Goal: Find contact information: Find contact information

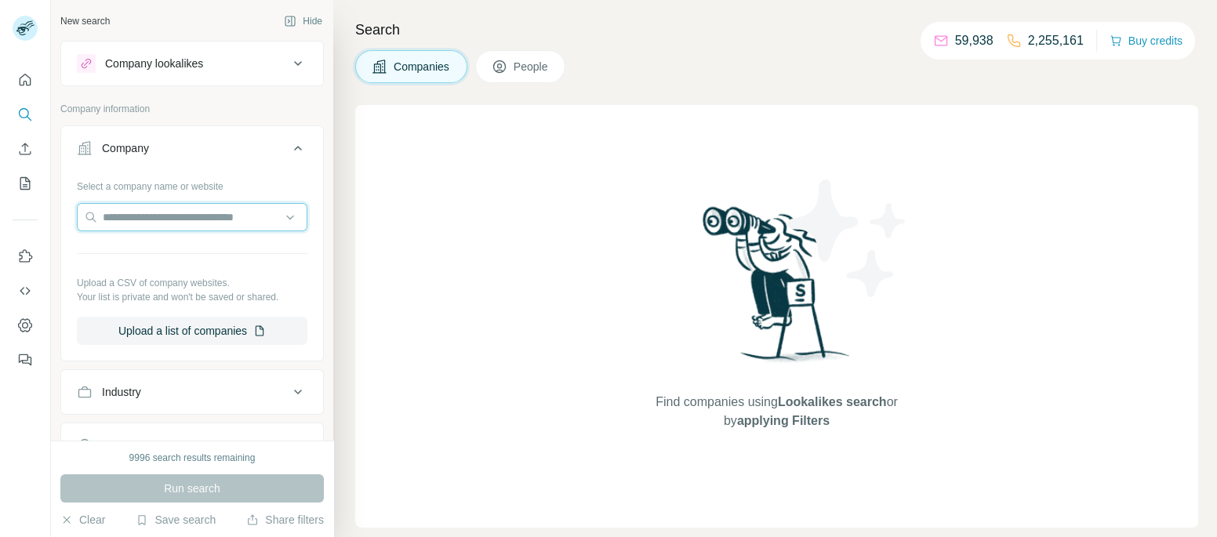
click at [184, 213] on input "text" at bounding box center [192, 217] width 231 height 28
paste input "**********"
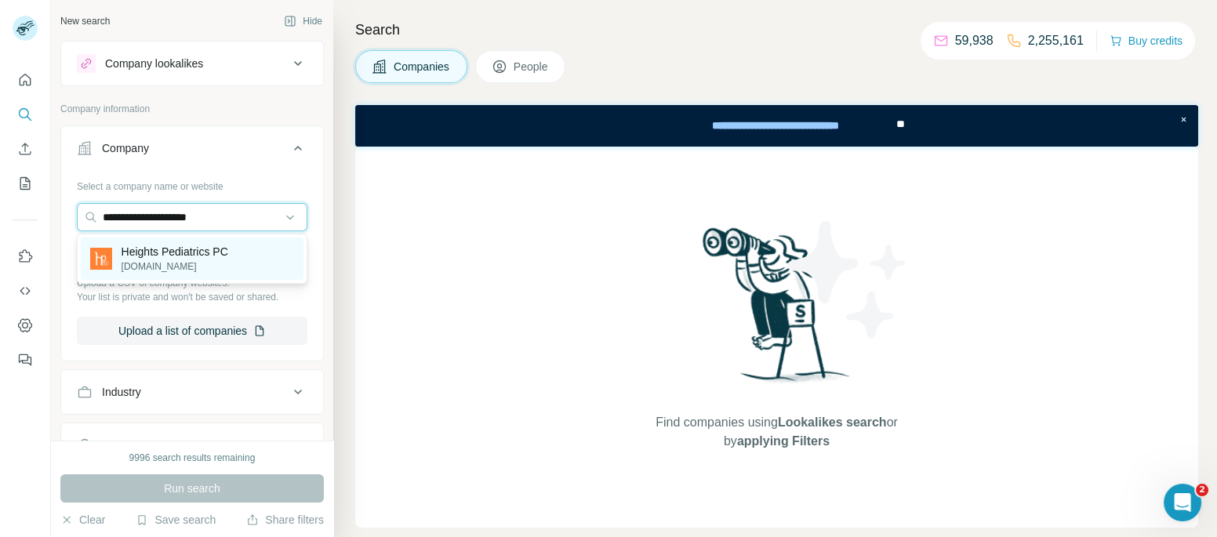
type input "**********"
click at [202, 263] on p "[DOMAIN_NAME]" at bounding box center [175, 267] width 107 height 14
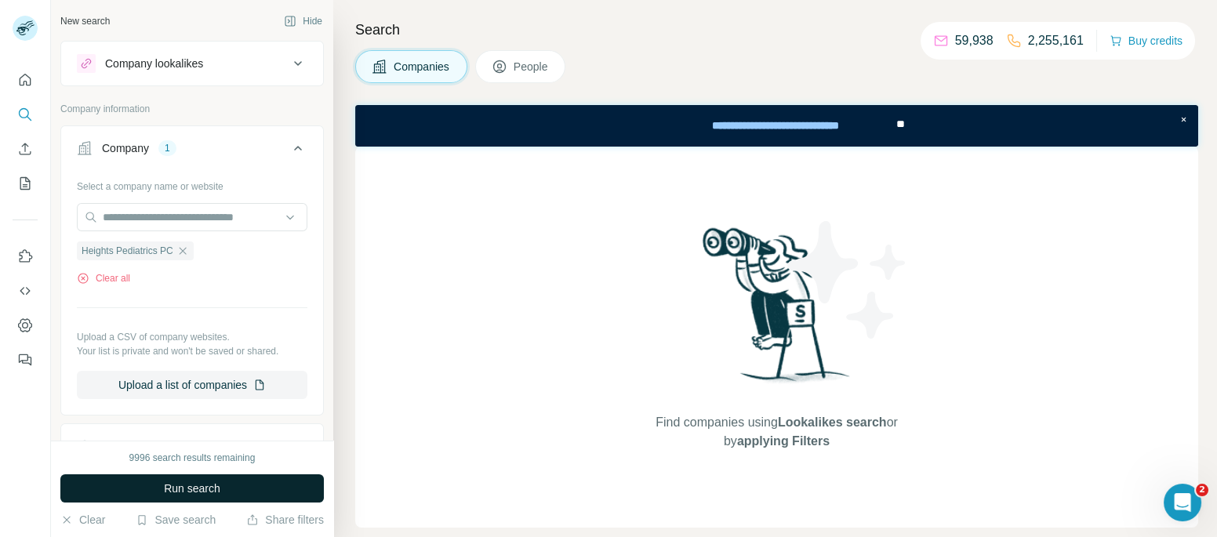
click at [236, 476] on button "Run search" at bounding box center [191, 488] width 263 height 28
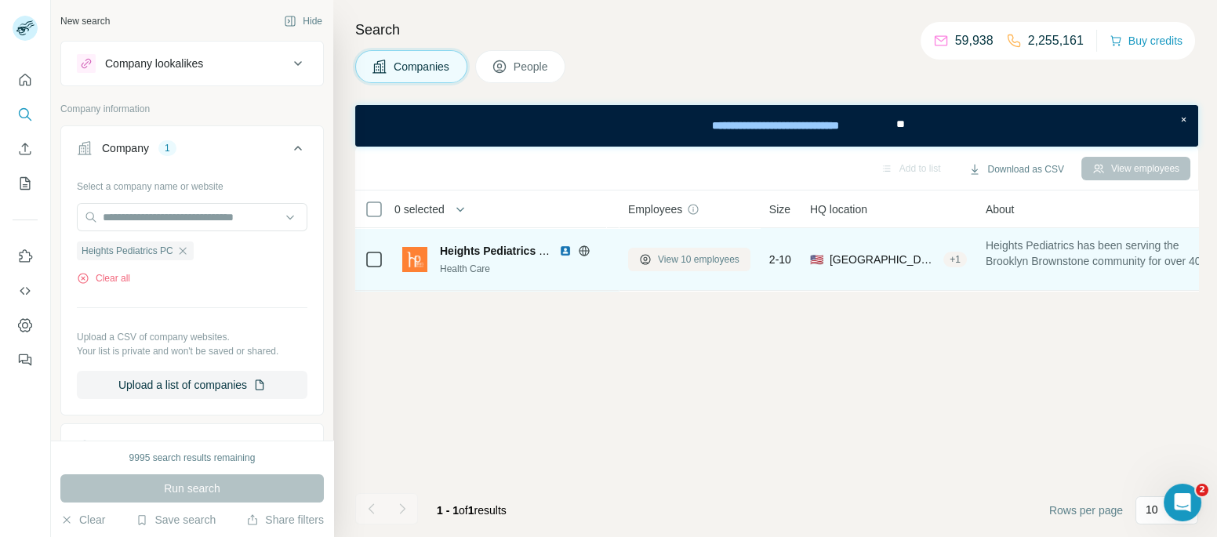
click at [661, 261] on span "View 10 employees" at bounding box center [699, 260] width 82 height 14
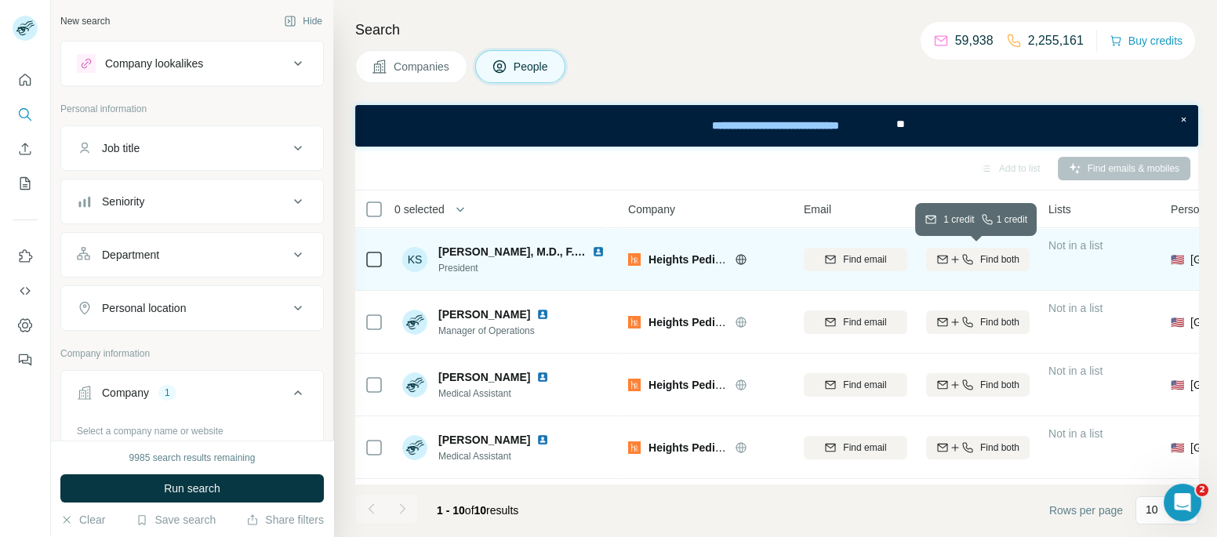
click at [1000, 260] on span "Find both" at bounding box center [999, 260] width 39 height 14
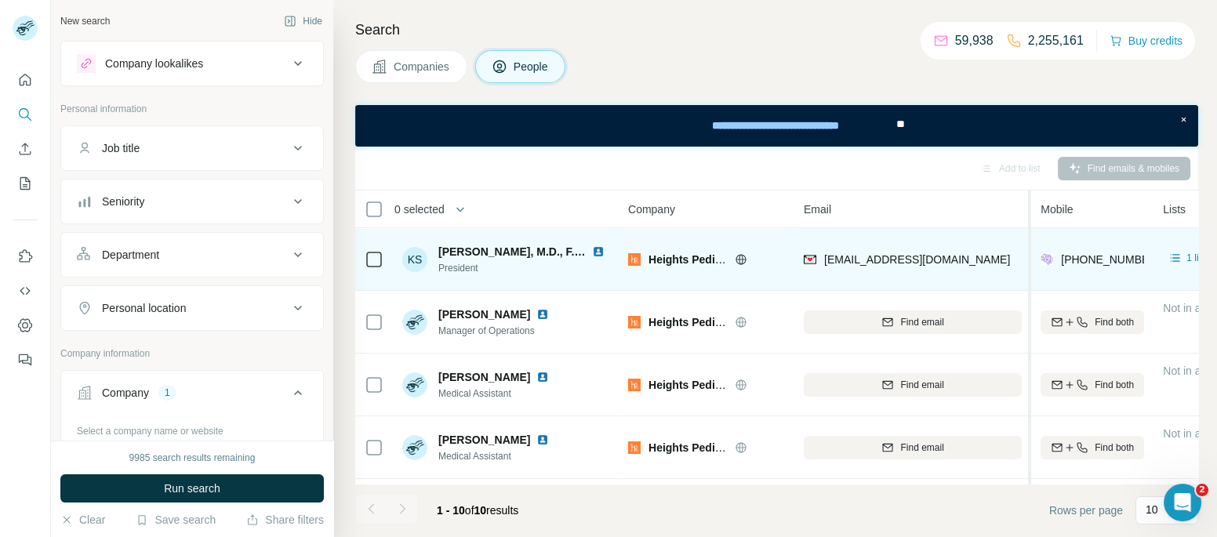
drag, startPoint x: 910, startPoint y: 205, endPoint x: 1030, endPoint y: 202, distance: 120.0
click at [0, 0] on tr "0 selected People Company Email Mobile Lists Personal location Seniority Depart…" at bounding box center [0, 0] width 0 height 0
click at [1008, 252] on div "[EMAIL_ADDRESS][DOMAIN_NAME]" at bounding box center [912, 259] width 217 height 43
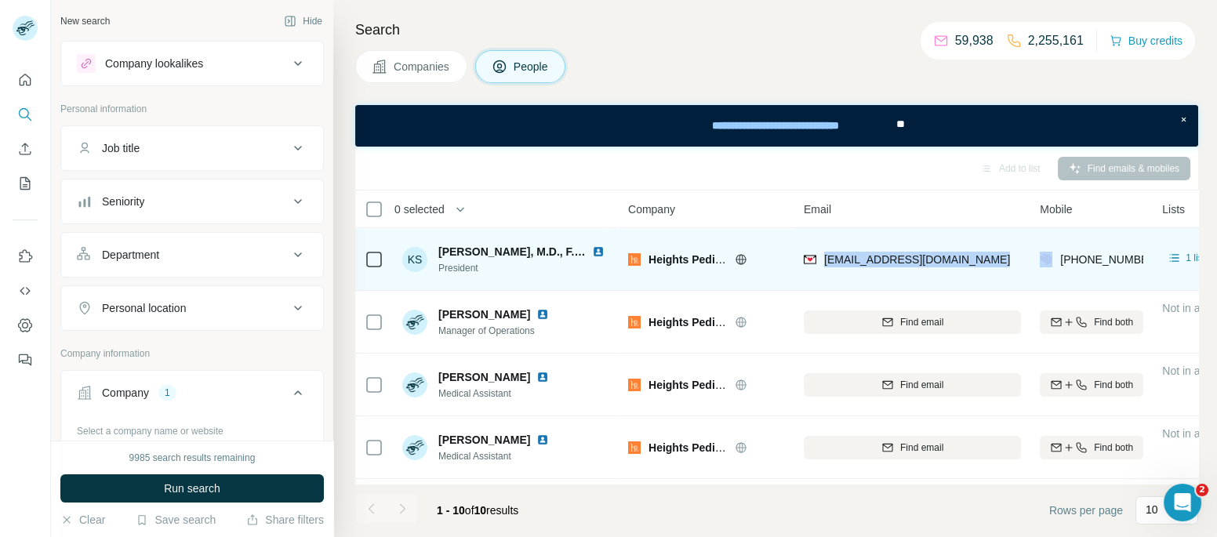
copy span "[EMAIL_ADDRESS][DOMAIN_NAME]"
drag, startPoint x: 485, startPoint y: 267, endPoint x: 441, endPoint y: 267, distance: 44.7
click at [441, 267] on span "President" at bounding box center [524, 268] width 173 height 14
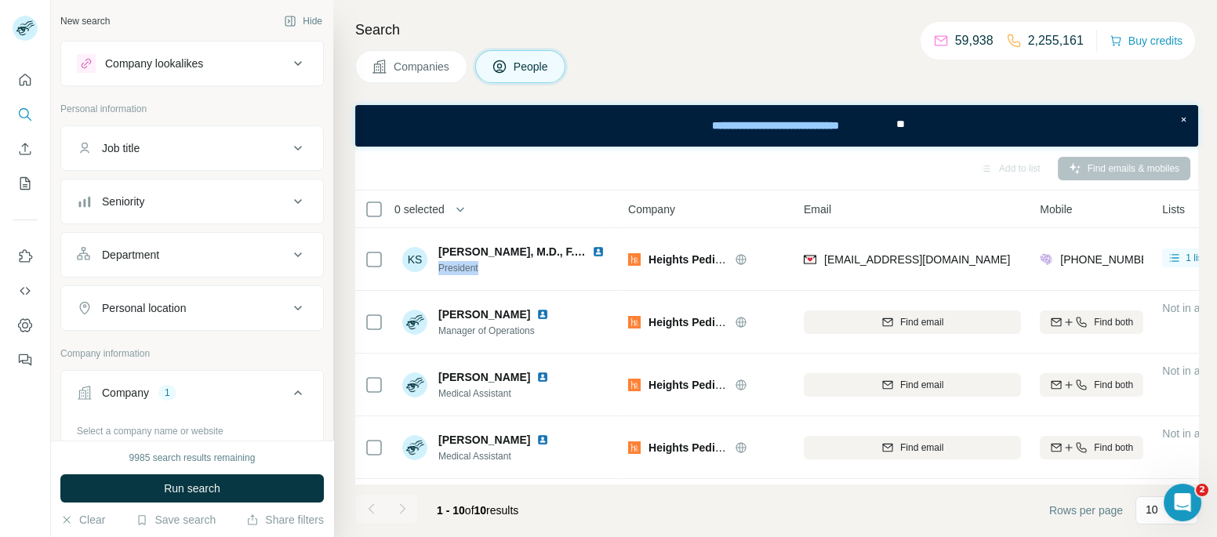
copy span "President"
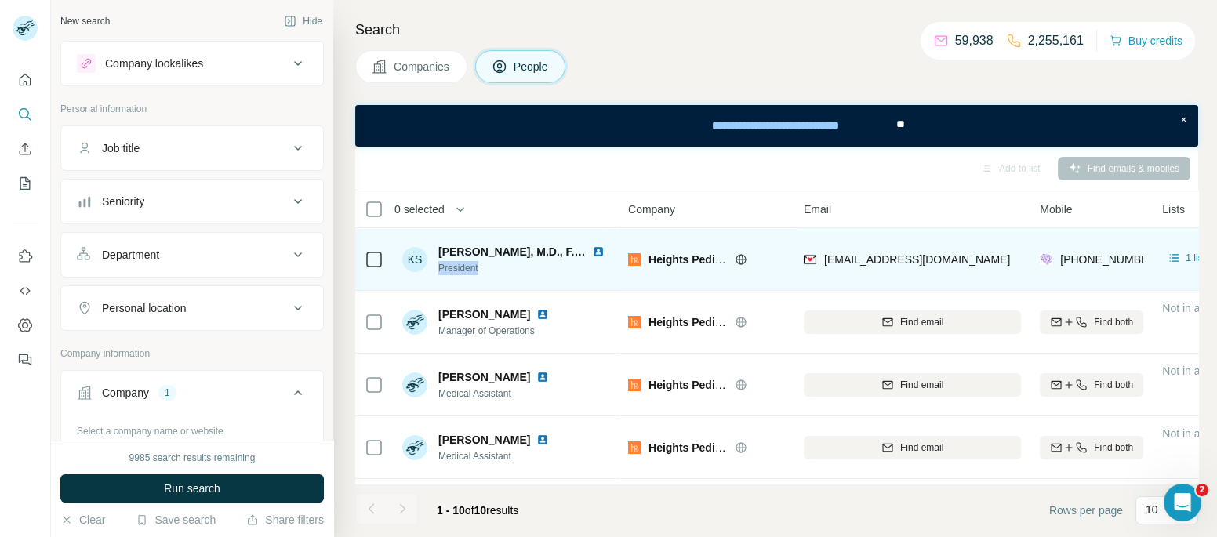
click at [603, 248] on img at bounding box center [598, 251] width 13 height 13
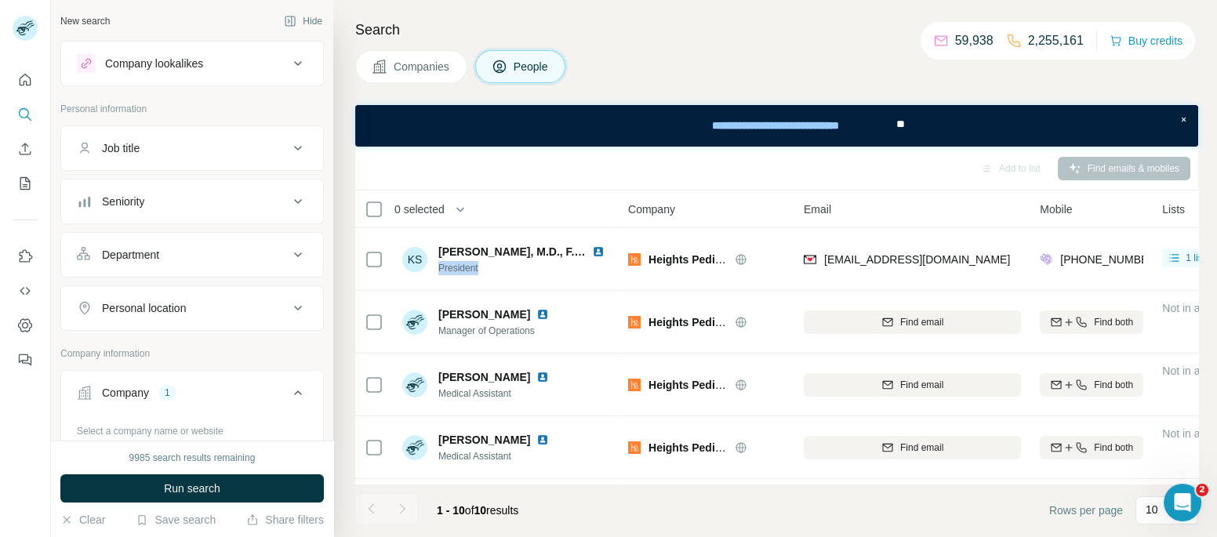
click at [1092, 242] on div "[PHONE_NUMBER]" at bounding box center [1092, 259] width 104 height 43
copy tr "[PHONE_NUMBER]"
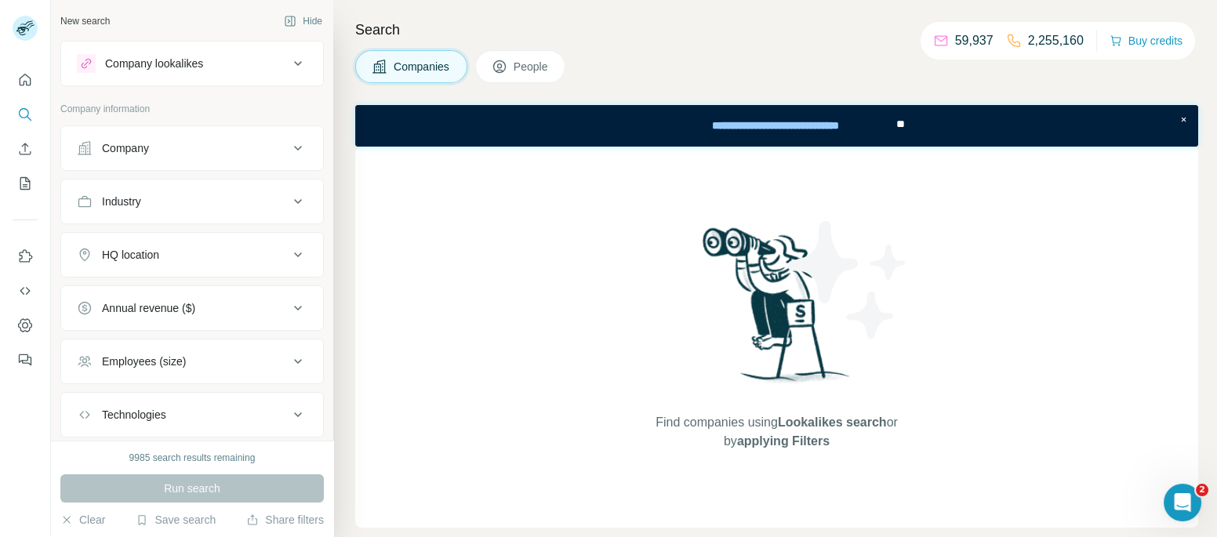
click at [260, 154] on div "Company" at bounding box center [183, 148] width 212 height 16
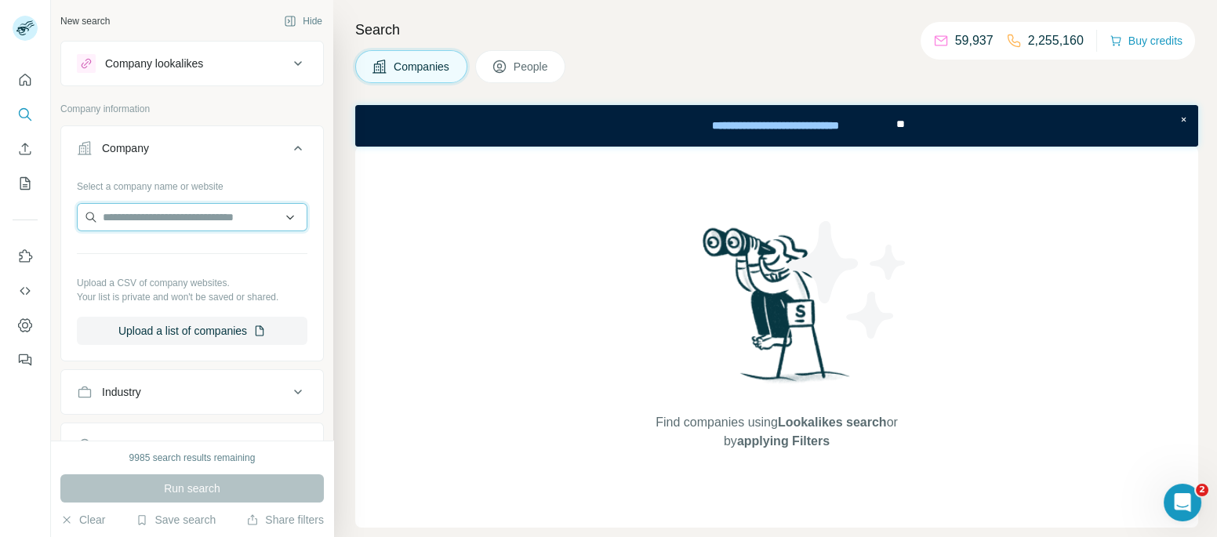
click at [190, 219] on input "text" at bounding box center [192, 217] width 231 height 28
paste input "**********"
type input "**********"
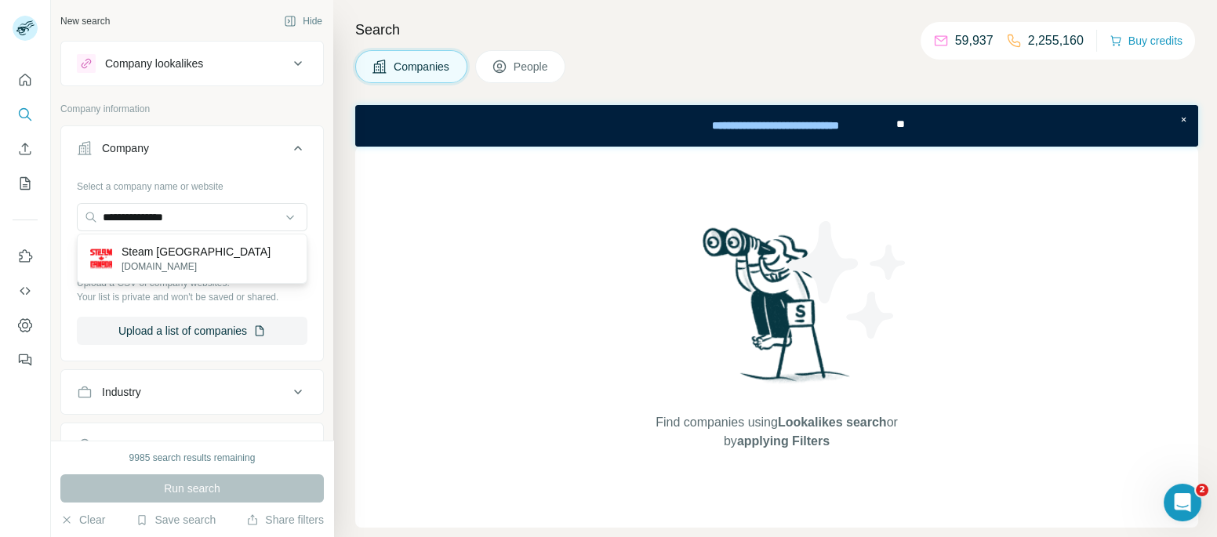
click at [229, 248] on div "Steam Canada steamcanada.com" at bounding box center [192, 259] width 223 height 42
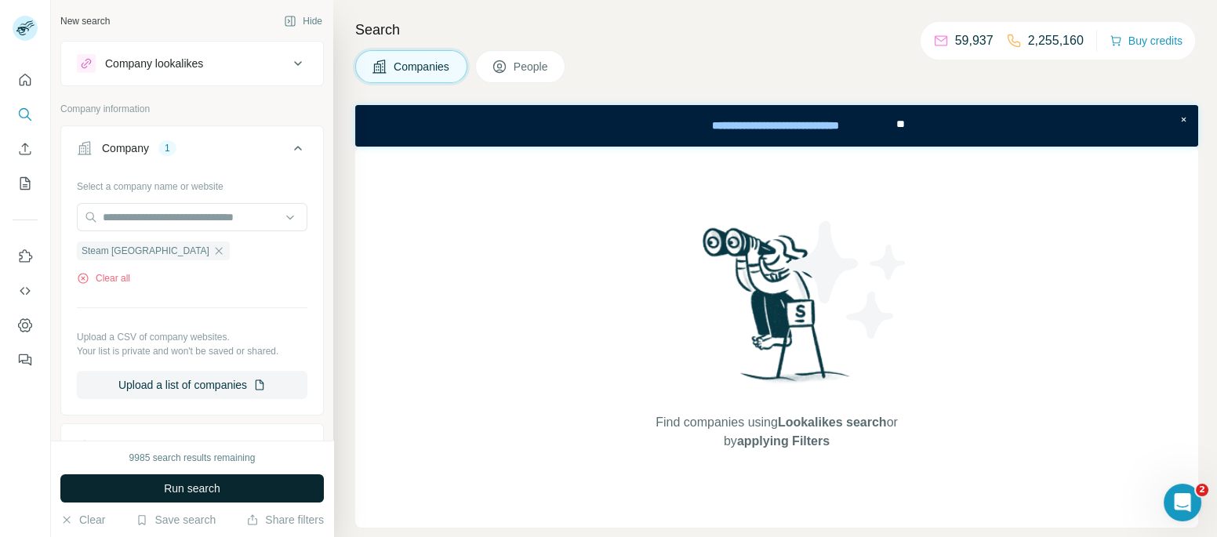
click at [212, 480] on button "Run search" at bounding box center [191, 488] width 263 height 28
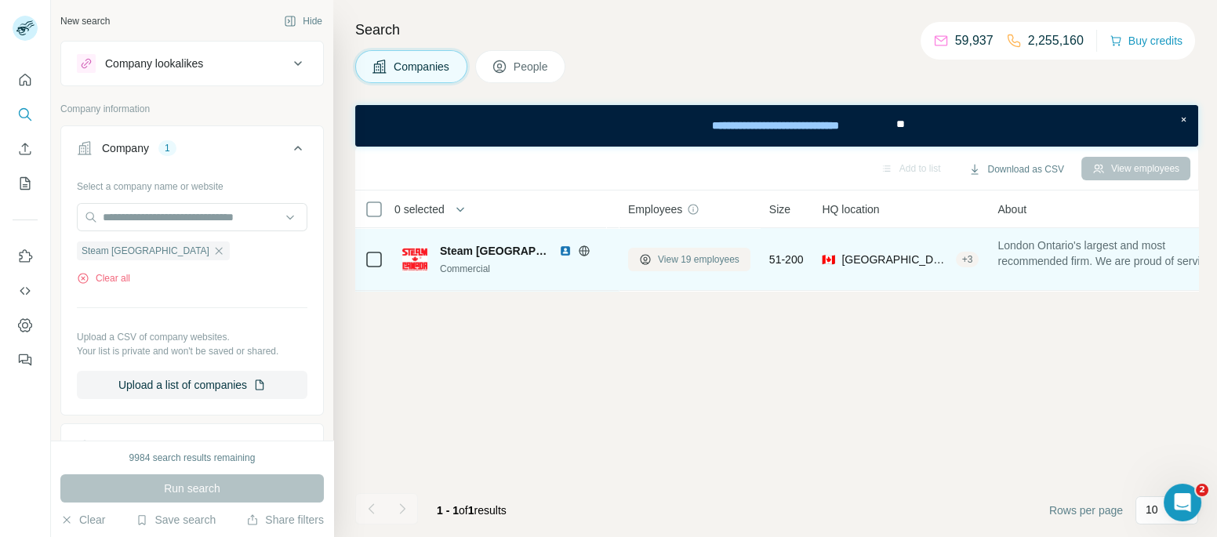
click at [664, 253] on span "View 19 employees" at bounding box center [699, 260] width 82 height 14
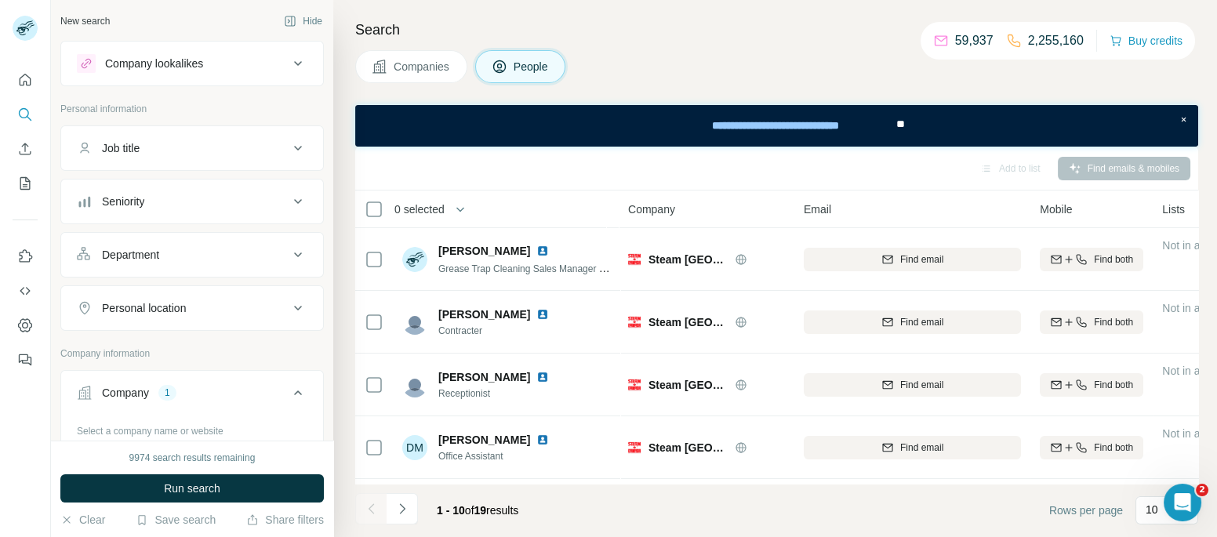
click at [390, 62] on button "Companies" at bounding box center [411, 66] width 112 height 33
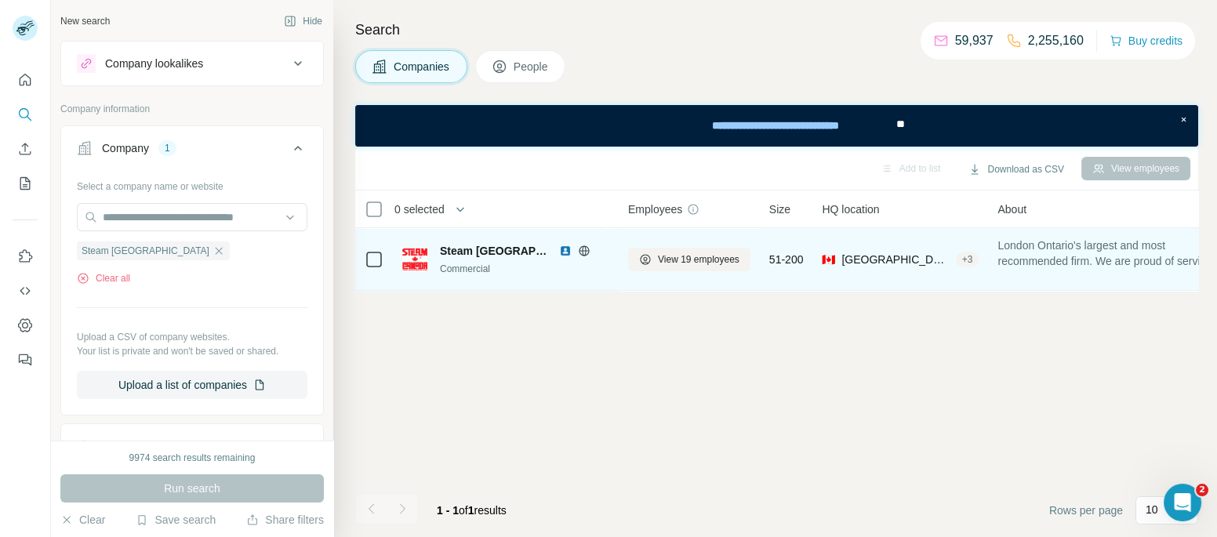
click at [559, 253] on img at bounding box center [565, 251] width 13 height 13
